Goal: Task Accomplishment & Management: Use online tool/utility

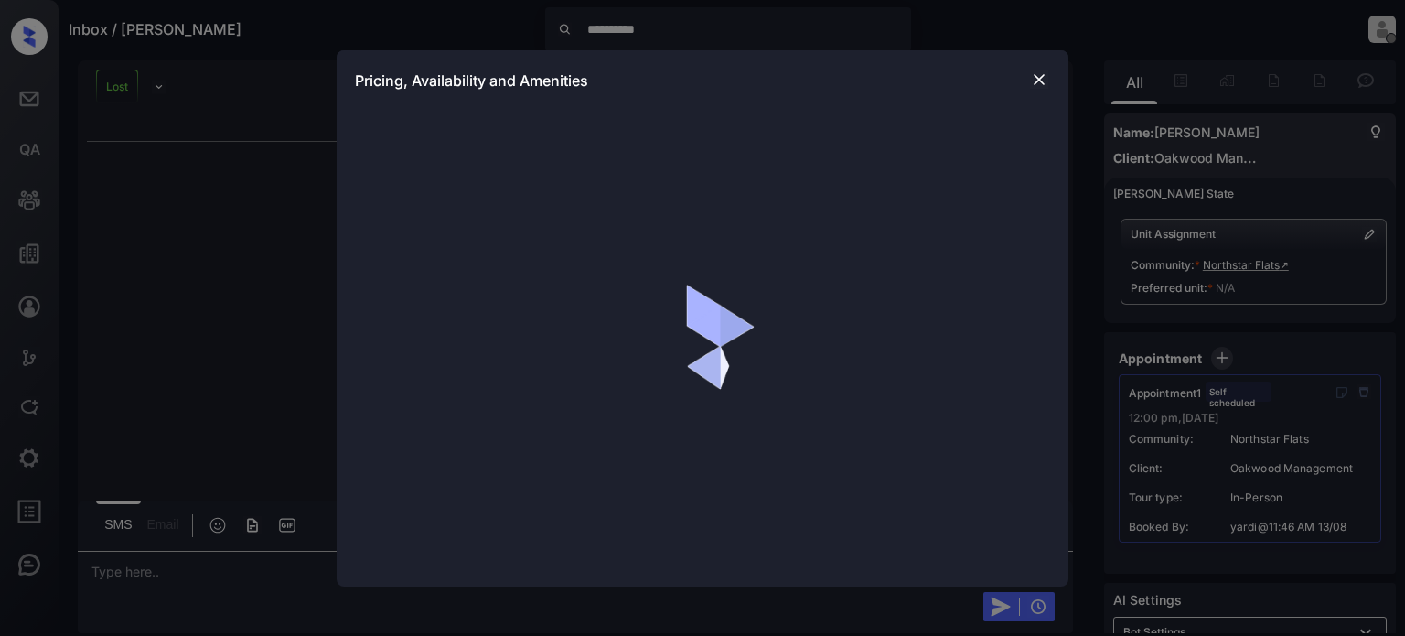
scroll to position [365, 0]
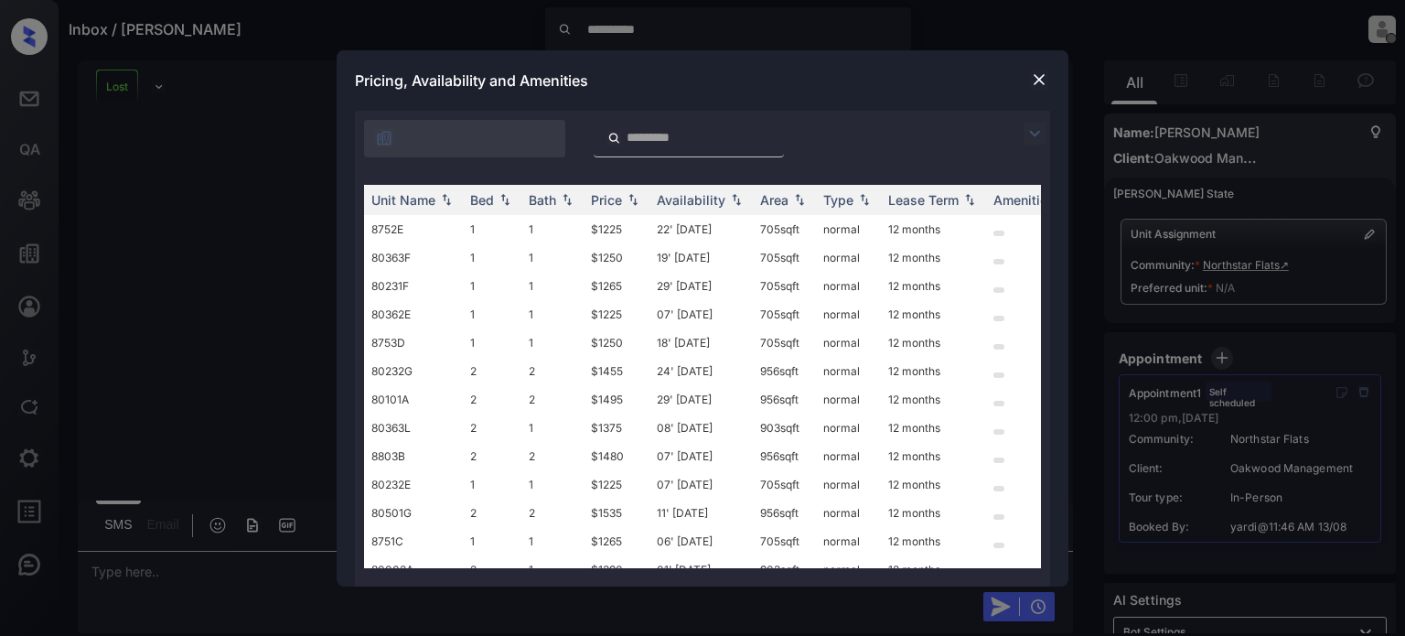
click at [1037, 77] on img at bounding box center [1039, 79] width 18 height 18
click at [1038, 83] on img at bounding box center [1039, 79] width 18 height 18
click at [1034, 78] on img at bounding box center [1039, 79] width 18 height 18
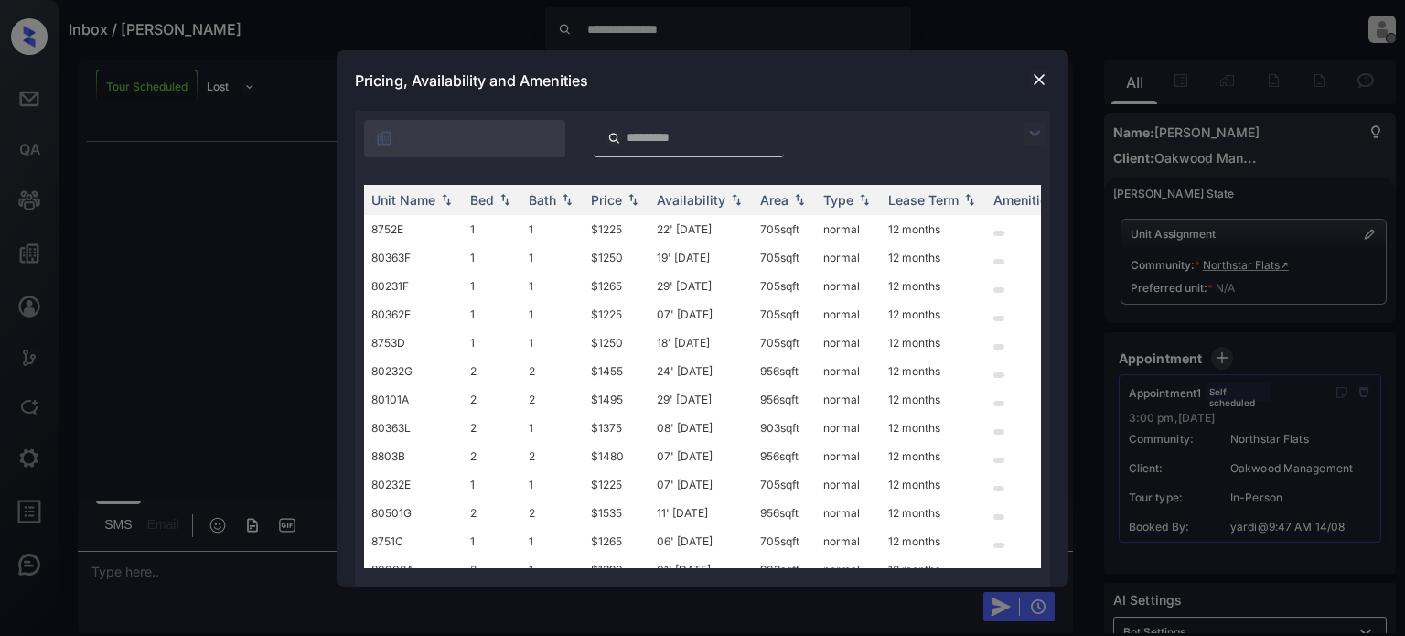
click at [1039, 79] on img at bounding box center [1039, 79] width 18 height 18
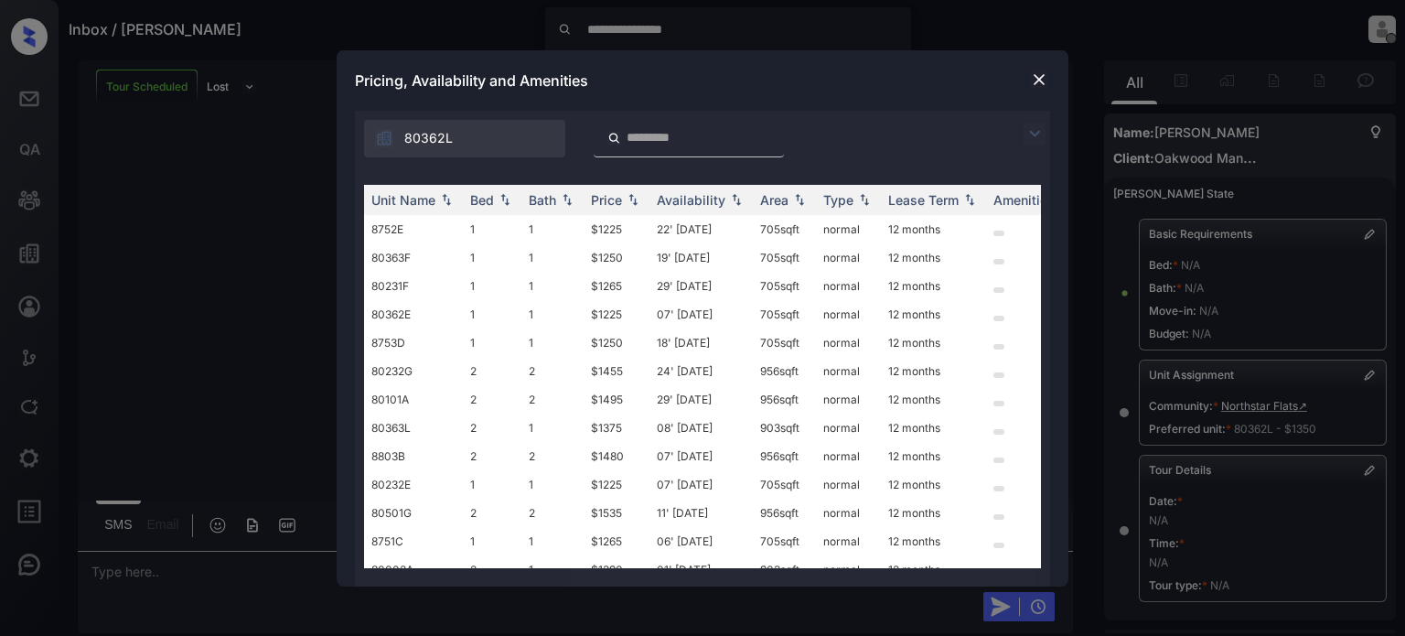
scroll to position [3419, 0]
click at [1039, 80] on img at bounding box center [1039, 79] width 18 height 18
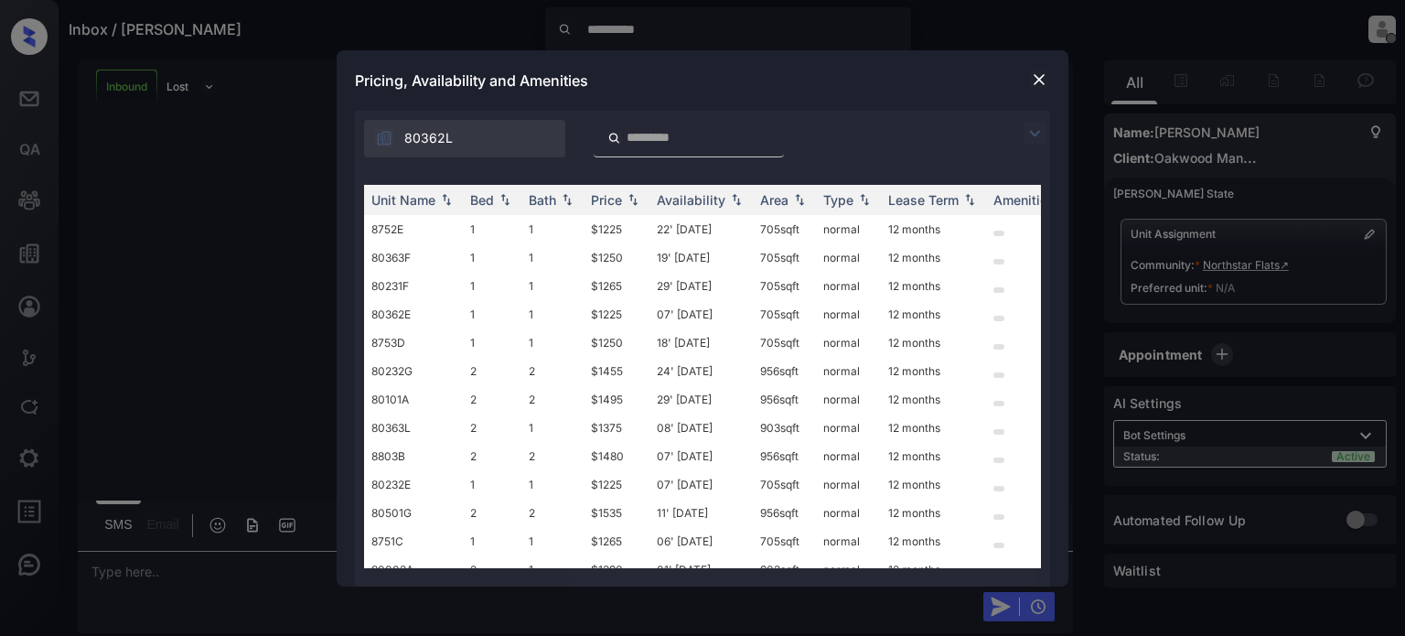
click at [1040, 81] on img at bounding box center [1039, 79] width 18 height 18
click at [1042, 76] on img at bounding box center [1039, 79] width 18 height 18
click at [1040, 79] on img at bounding box center [1039, 79] width 18 height 18
click at [1036, 83] on img at bounding box center [1039, 79] width 18 height 18
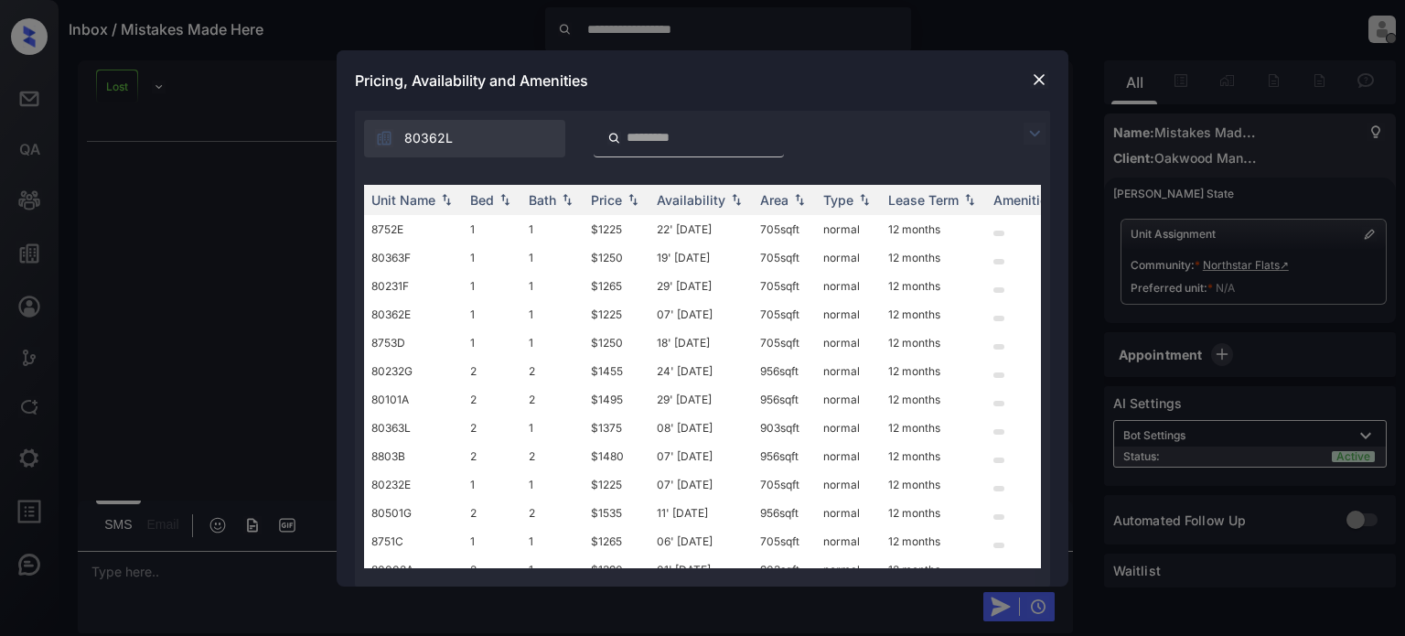
click at [1038, 78] on img at bounding box center [1039, 79] width 18 height 18
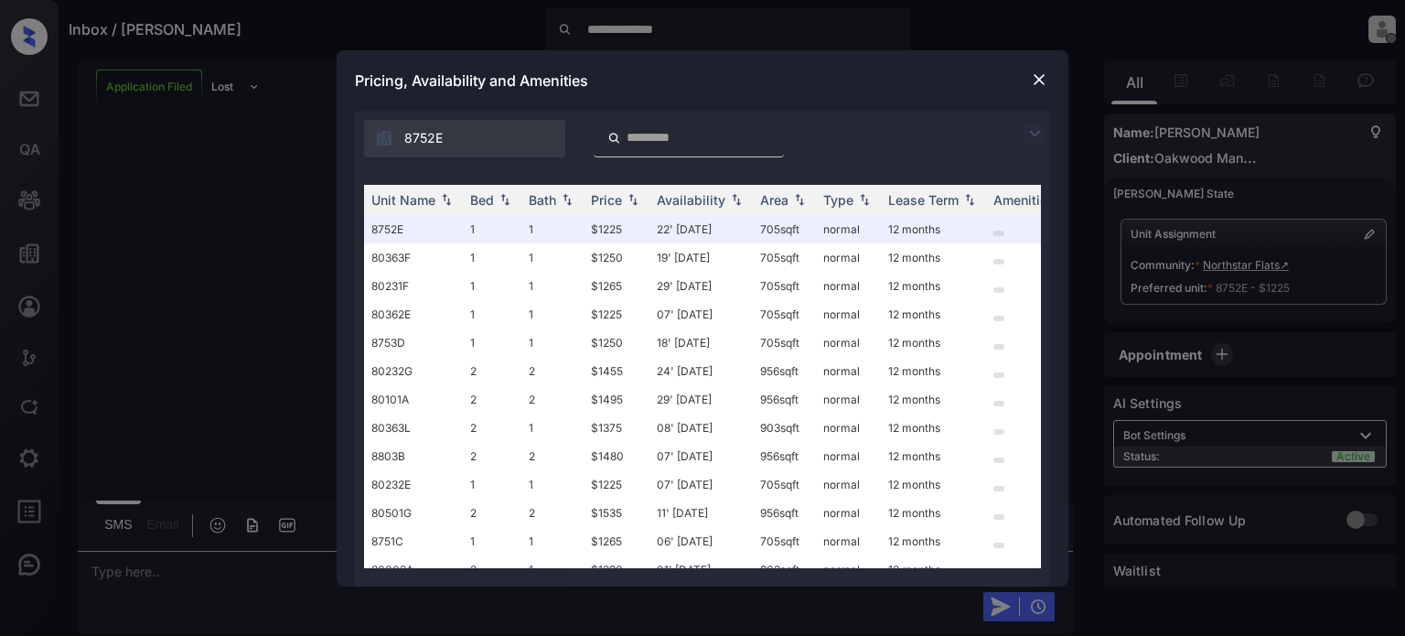
scroll to position [874, 0]
click at [1040, 80] on img at bounding box center [1039, 79] width 18 height 18
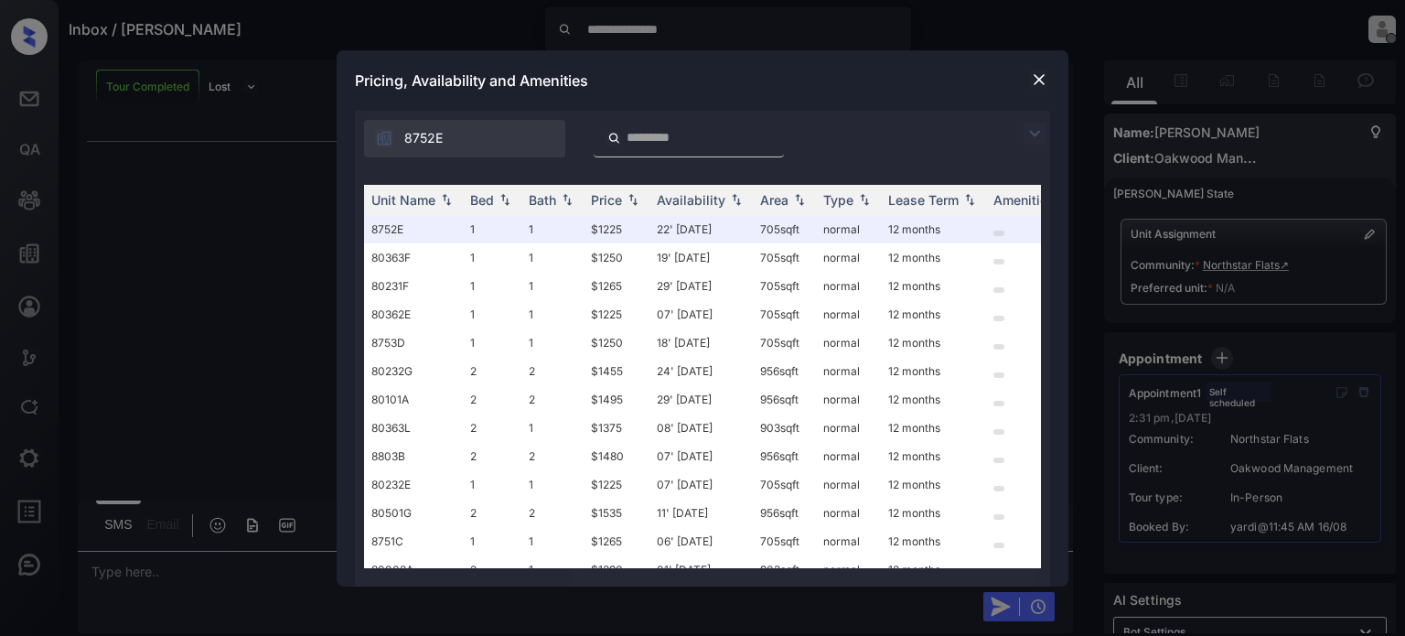
click at [1040, 79] on img at bounding box center [1039, 79] width 18 height 18
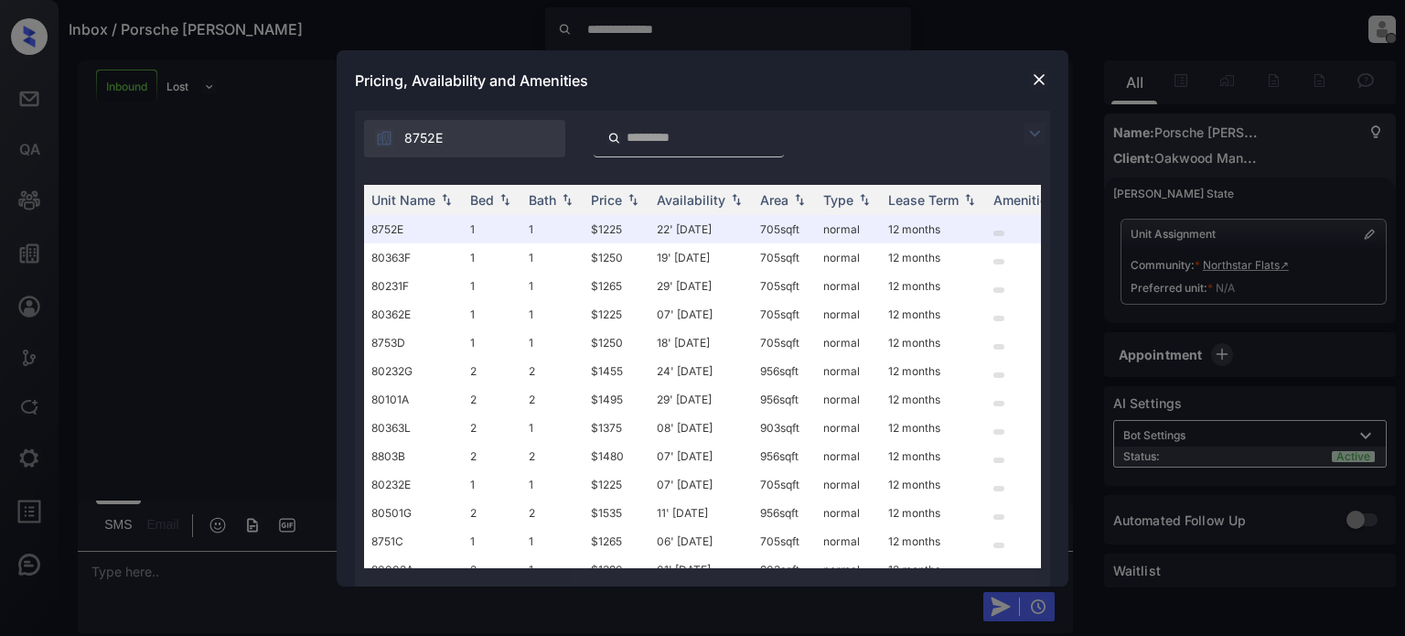
scroll to position [460, 0]
click at [1039, 74] on img at bounding box center [1039, 79] width 18 height 18
click at [1043, 79] on img at bounding box center [1039, 79] width 18 height 18
click at [1039, 73] on img at bounding box center [1039, 79] width 18 height 18
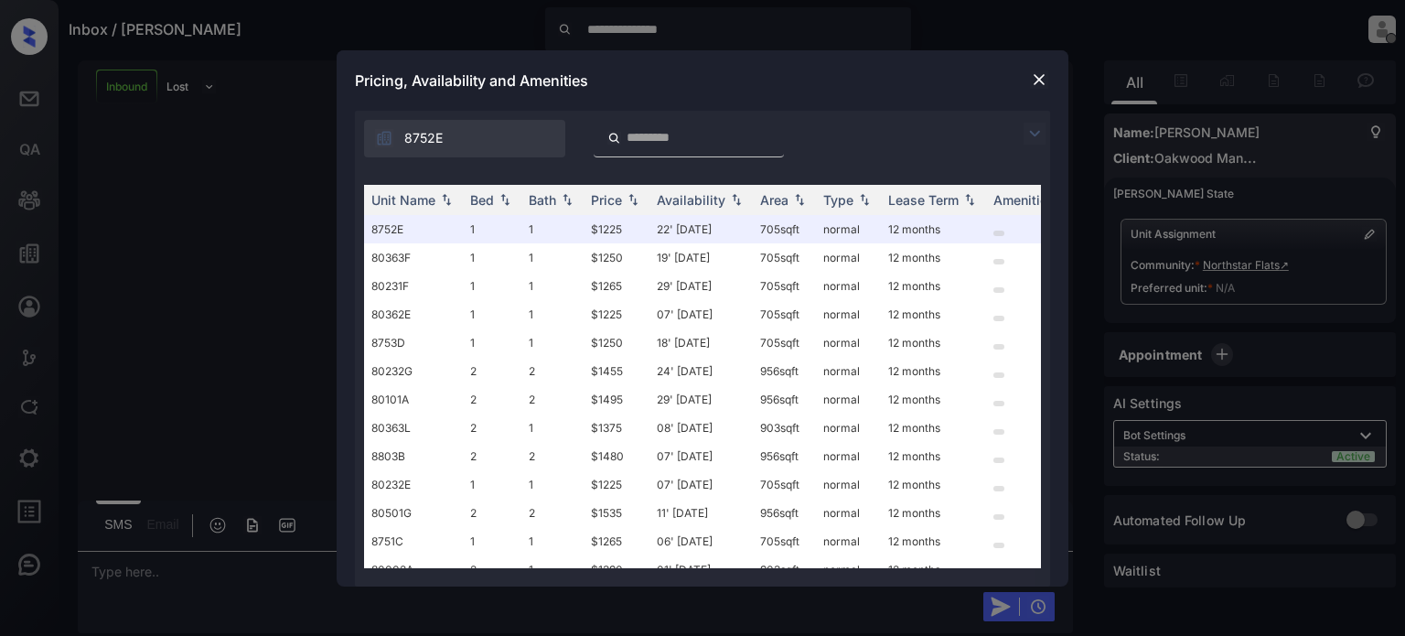
scroll to position [173, 0]
click at [1042, 70] on img at bounding box center [1039, 79] width 18 height 18
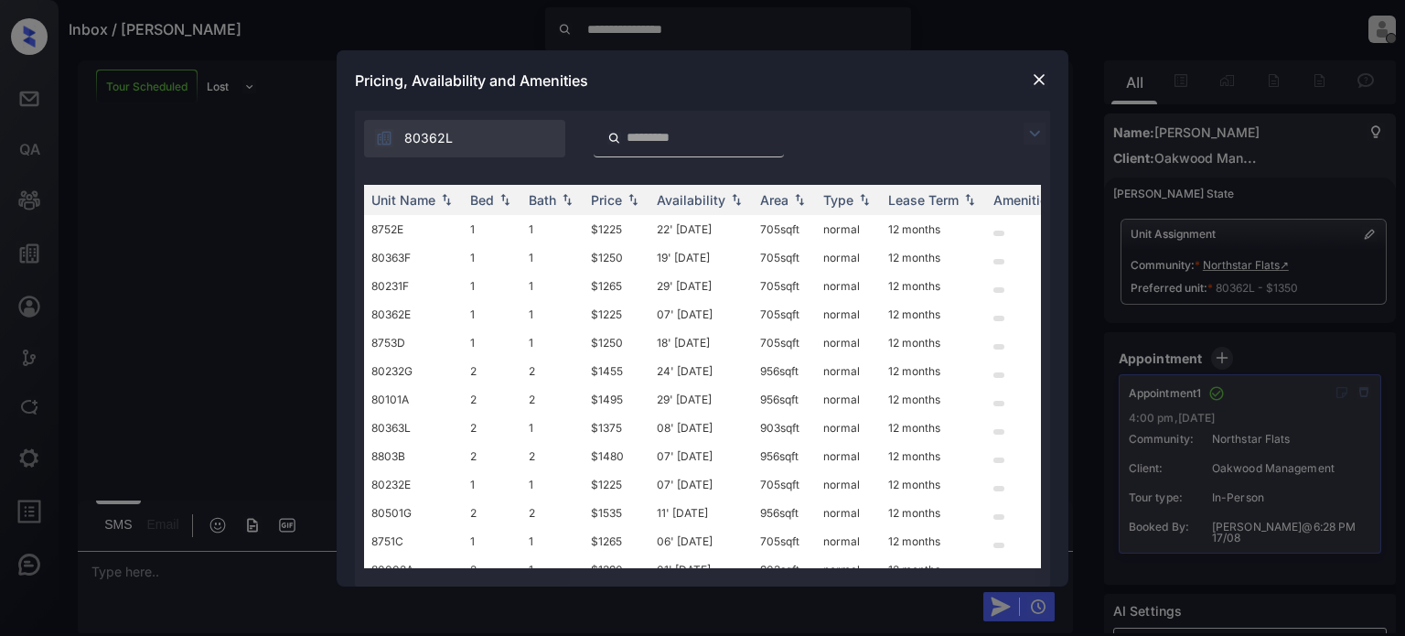
scroll to position [173, 0]
click at [1037, 79] on img at bounding box center [1039, 79] width 18 height 18
click at [1039, 76] on img at bounding box center [1039, 79] width 18 height 18
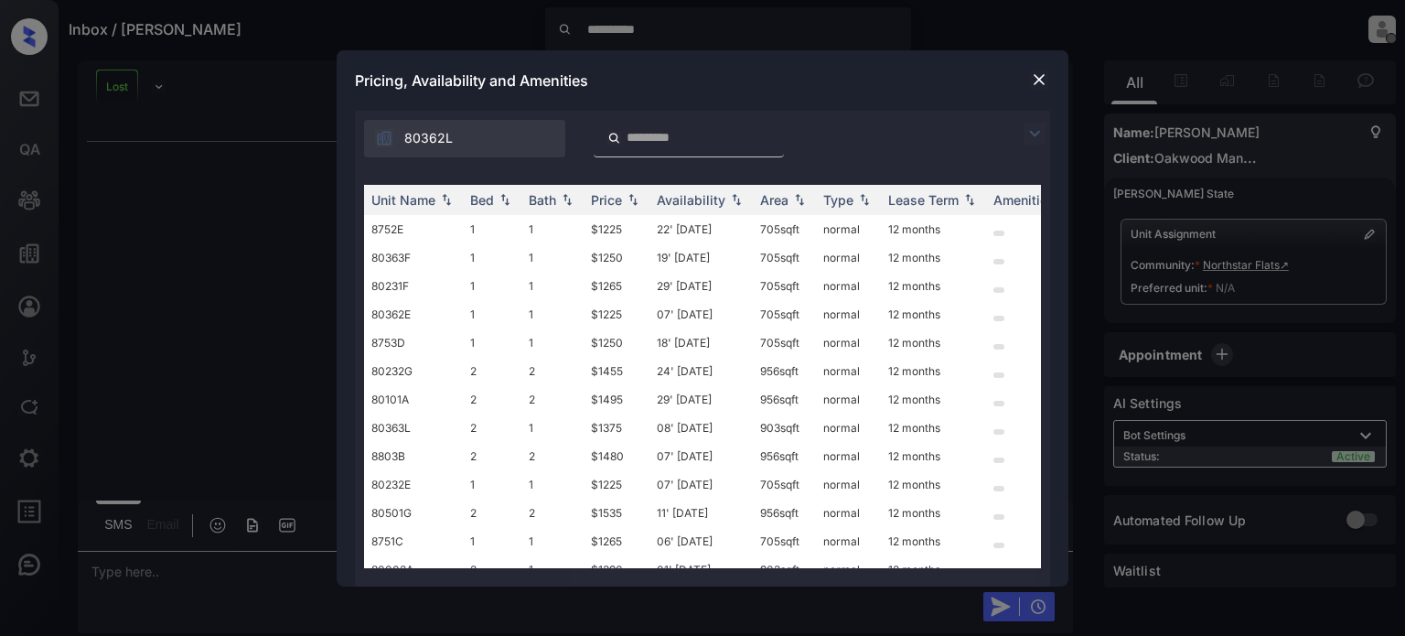
click at [1038, 80] on img at bounding box center [1039, 79] width 18 height 18
click at [1044, 84] on img at bounding box center [1039, 79] width 18 height 18
click at [1041, 78] on img at bounding box center [1039, 79] width 18 height 18
click at [1043, 76] on img at bounding box center [1039, 79] width 18 height 18
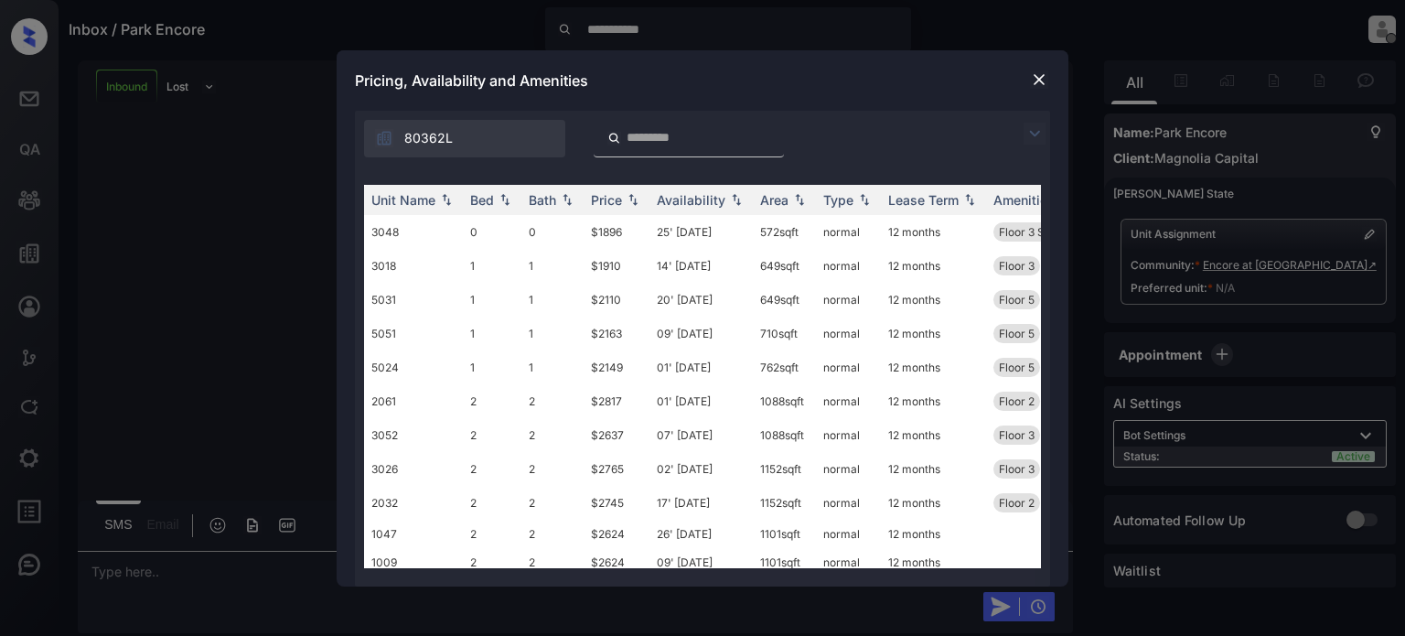
scroll to position [173, 0]
click at [1043, 77] on img at bounding box center [1039, 79] width 18 height 18
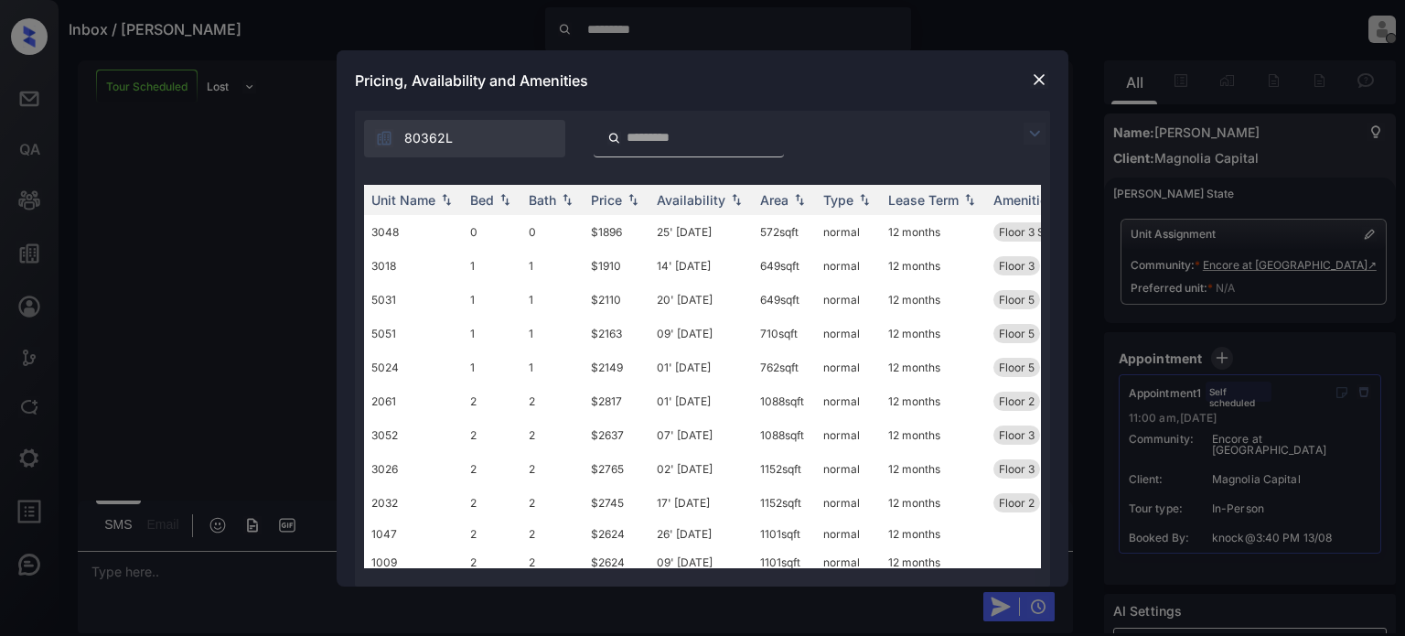
scroll to position [127, 0]
click at [1038, 78] on img at bounding box center [1039, 79] width 18 height 18
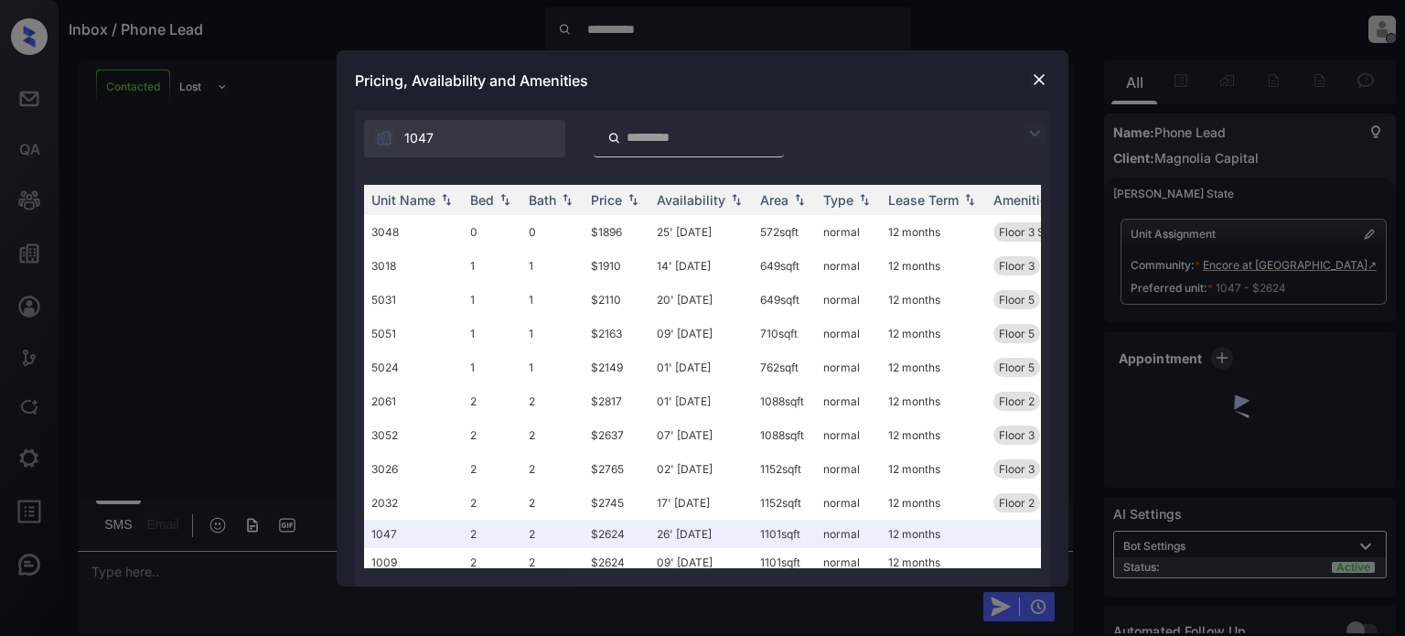
scroll to position [126, 0]
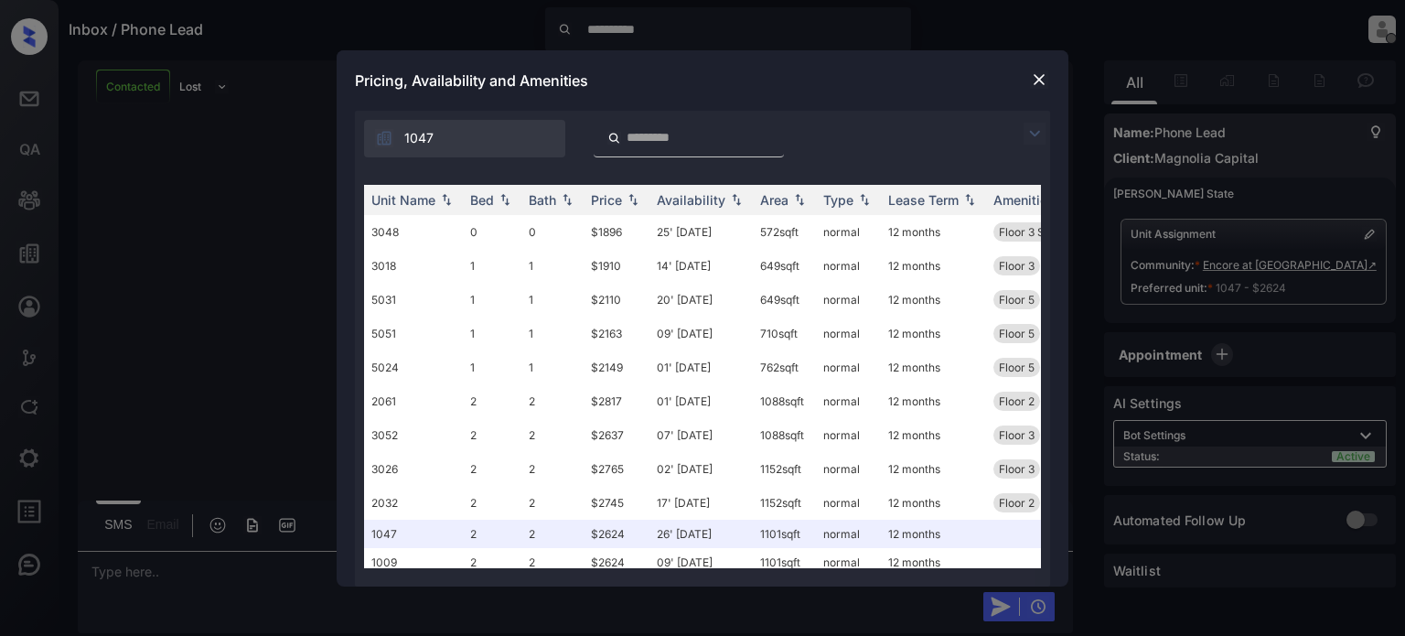
click at [1037, 81] on img at bounding box center [1039, 79] width 18 height 18
click at [1043, 82] on img at bounding box center [1039, 79] width 18 height 18
click at [1042, 76] on img at bounding box center [1039, 79] width 18 height 18
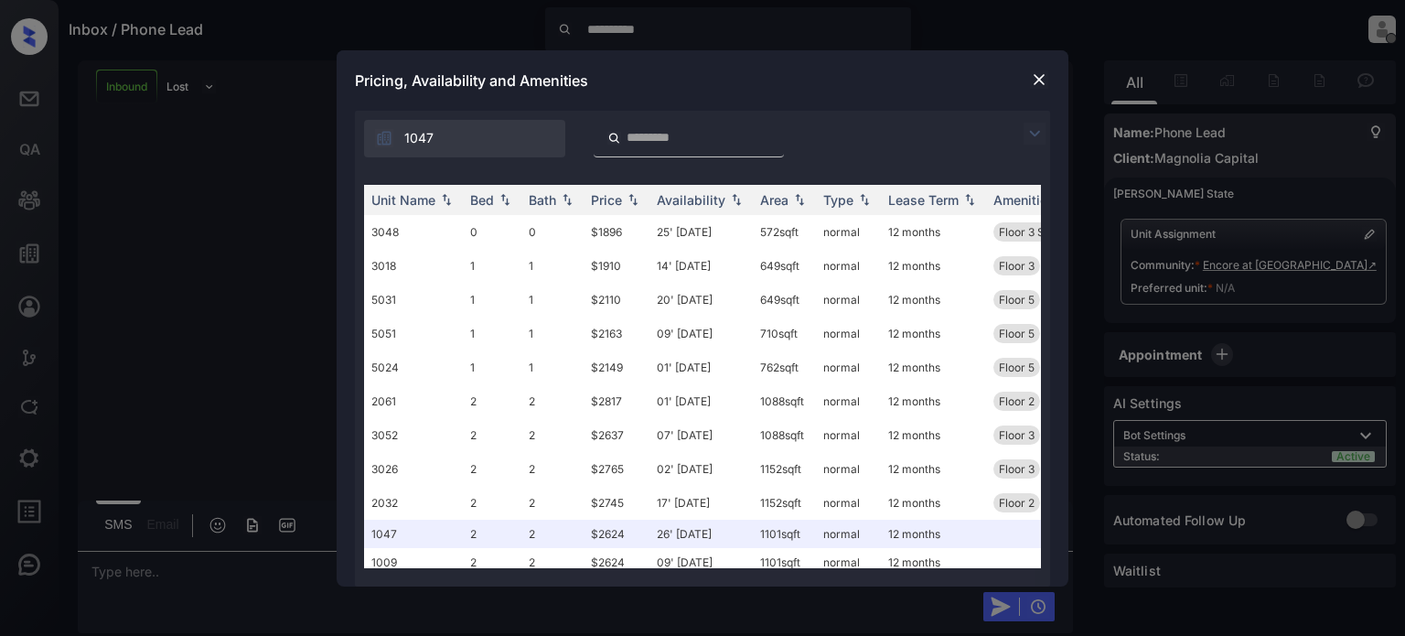
scroll to position [173, 0]
drag, startPoint x: 0, startPoint y: 0, endPoint x: 1037, endPoint y: 74, distance: 1040.0
click at [1037, 74] on img at bounding box center [1039, 79] width 18 height 18
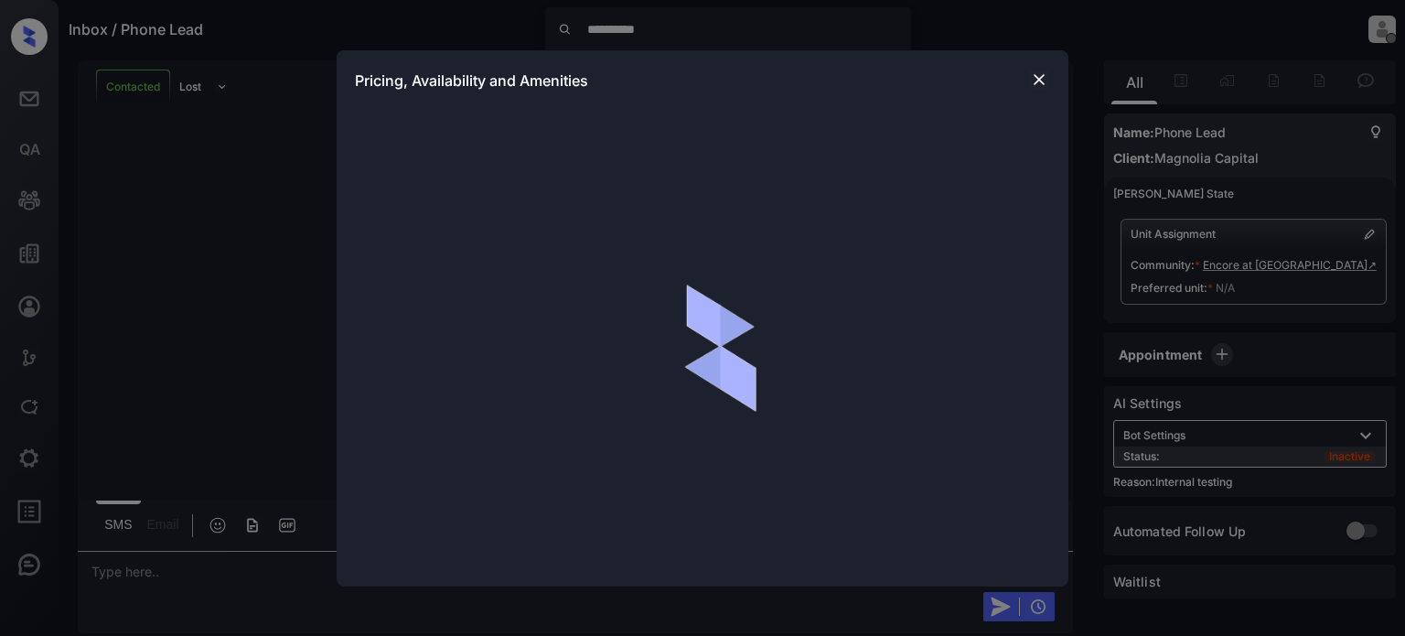
scroll to position [173, 0]
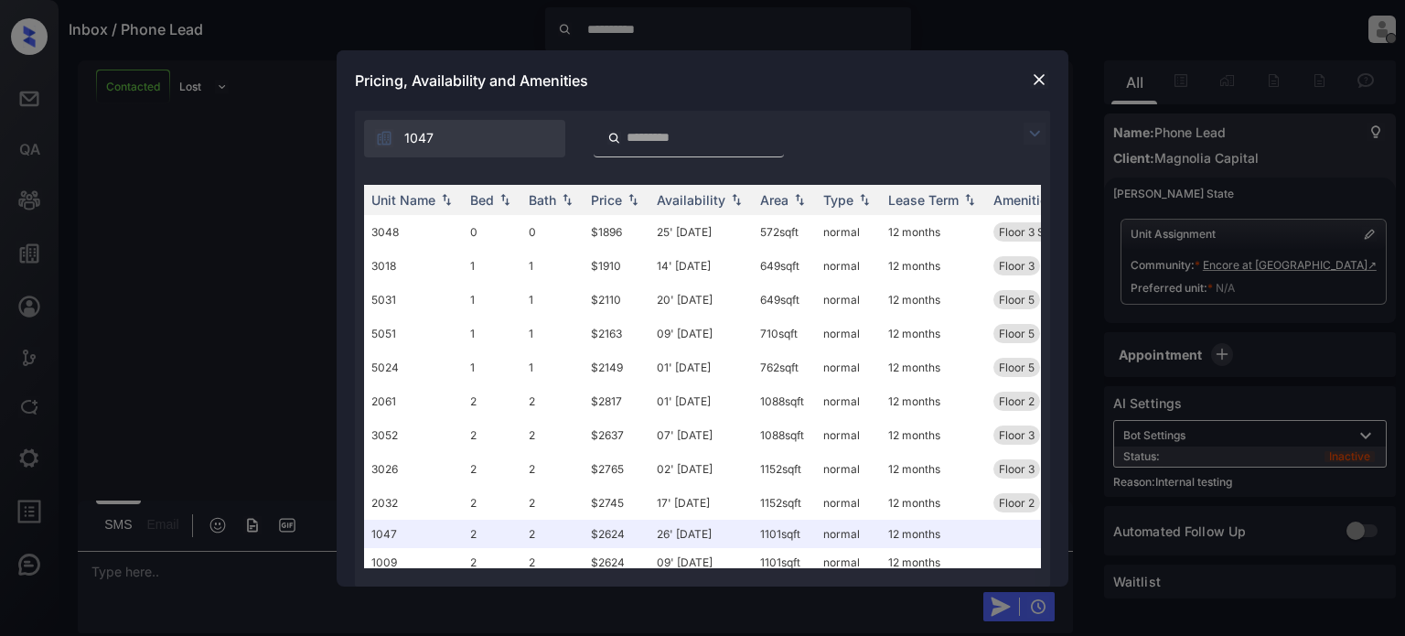
click at [1036, 80] on img at bounding box center [1039, 79] width 18 height 18
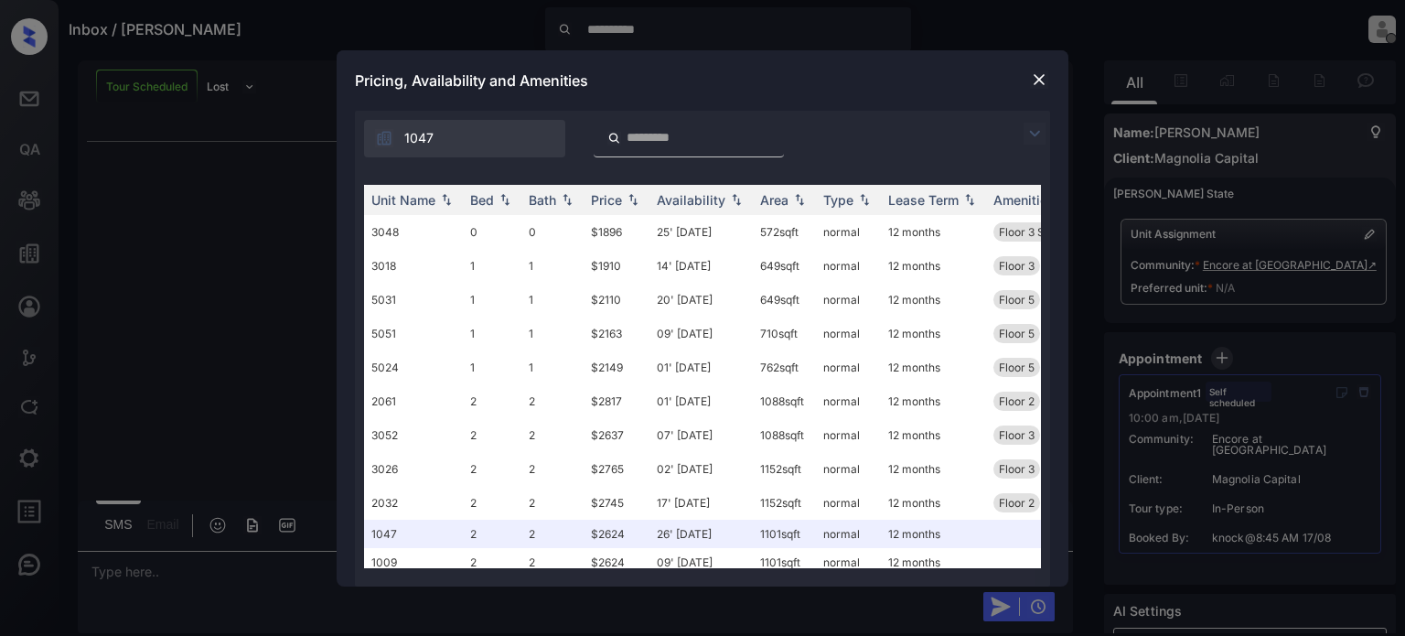
click at [1041, 80] on img at bounding box center [1039, 79] width 18 height 18
